Goal: Information Seeking & Learning: Learn about a topic

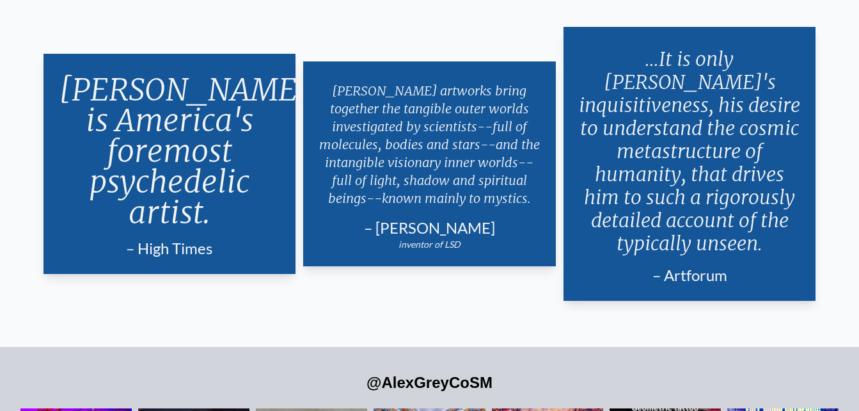
scroll to position [2347, 0]
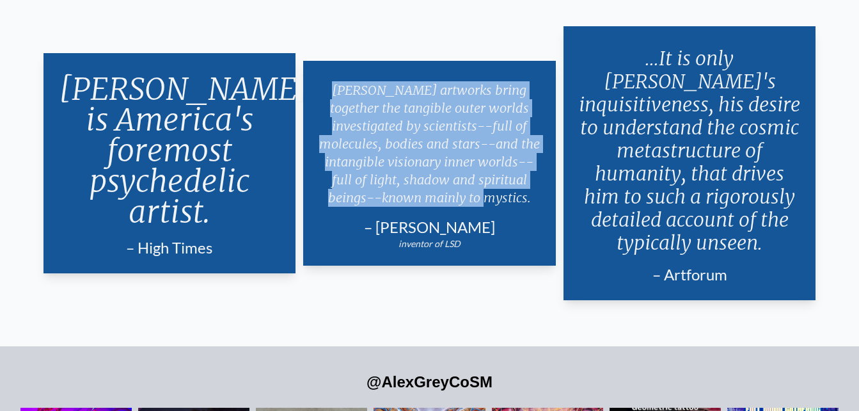
drag, startPoint x: 321, startPoint y: 77, endPoint x: 495, endPoint y: 195, distance: 209.5
click at [495, 195] on p "[PERSON_NAME] artworks bring together the tangible outer worlds investigated by…" at bounding box center [430, 144] width 222 height 136
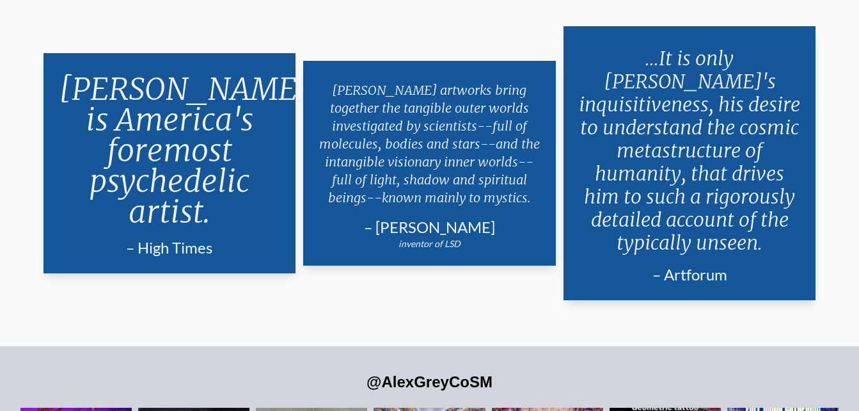
drag, startPoint x: 495, startPoint y: 195, endPoint x: 512, endPoint y: 201, distance: 18.8
click at [512, 201] on div "Alex Grey's artworks bring together the tangible outer worlds investigated by s…" at bounding box center [429, 163] width 253 height 205
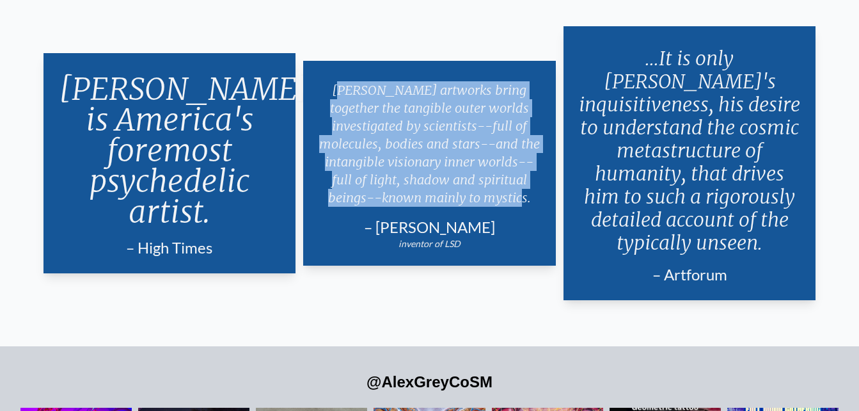
drag, startPoint x: 539, startPoint y: 186, endPoint x: 335, endPoint y: 77, distance: 230.9
click at [335, 77] on p "[PERSON_NAME] artworks bring together the tangible outer worlds investigated by…" at bounding box center [430, 144] width 222 height 136
copy p "lex Grey's artworks bring together the tangible outer worlds investigated by sc…"
